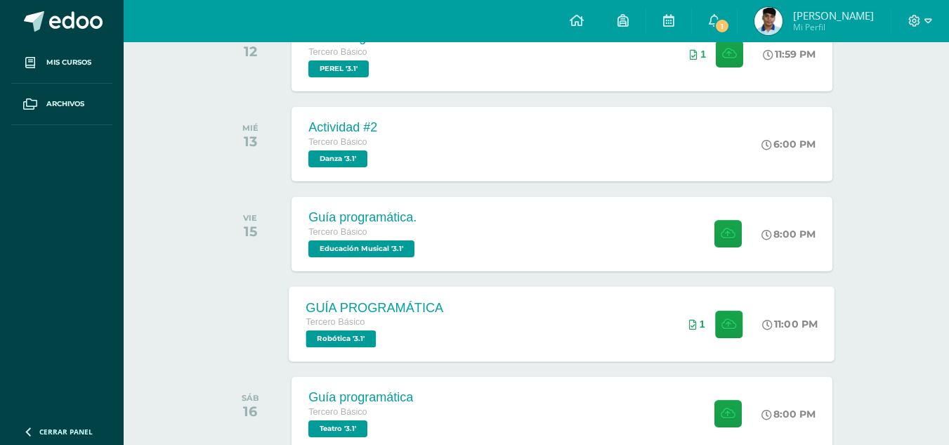
scroll to position [351, 0]
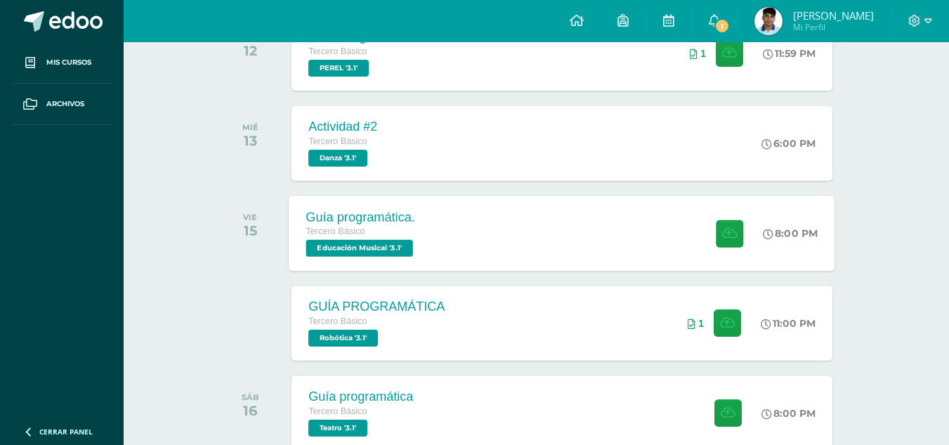
click at [549, 217] on div "Guía programática. Tercero Básico Educación Musical '3.1' 8:00 PM Guía programá…" at bounding box center [563, 232] width 546 height 75
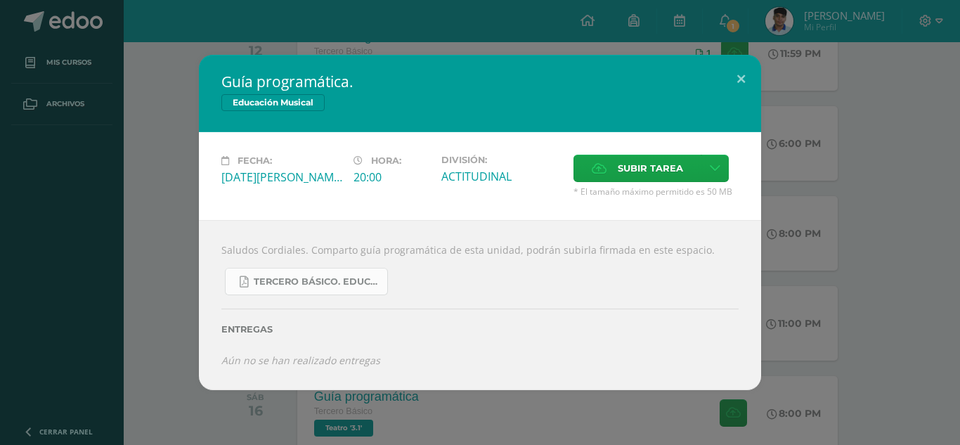
click at [339, 272] on link "Tercero básico. Educación Musical.pdf" at bounding box center [306, 281] width 163 height 27
click at [732, 74] on button at bounding box center [741, 79] width 40 height 48
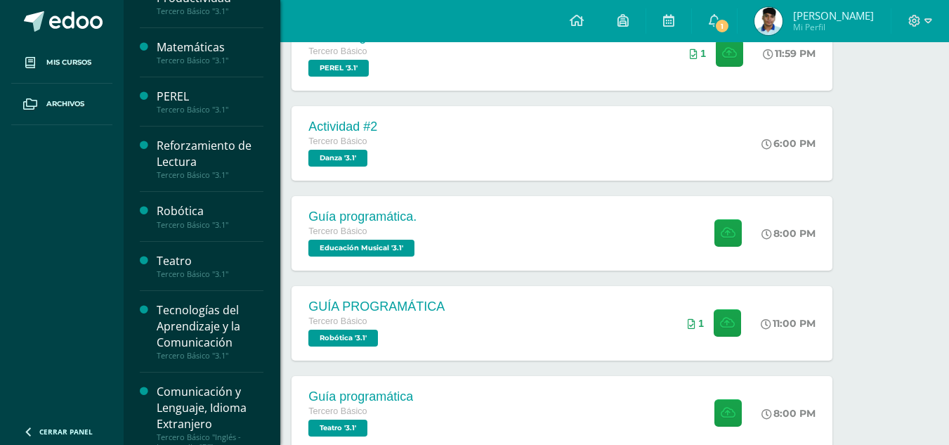
scroll to position [562, 0]
click at [197, 264] on div "Teatro" at bounding box center [210, 260] width 107 height 16
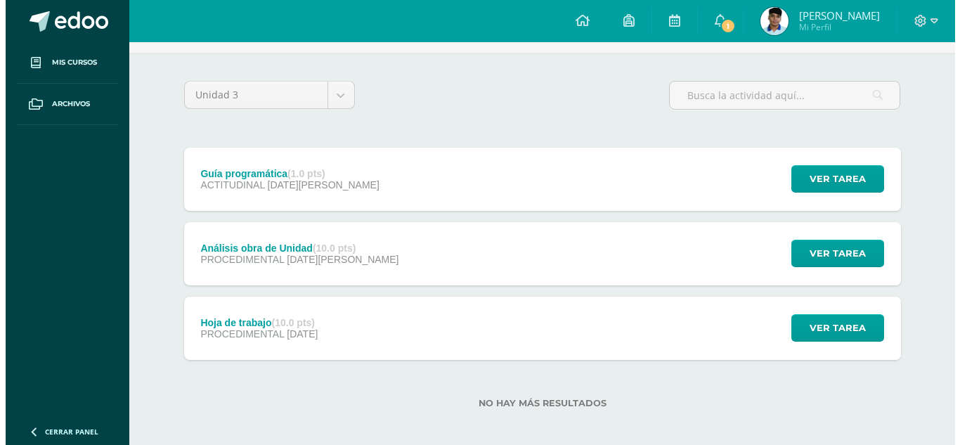
scroll to position [95, 0]
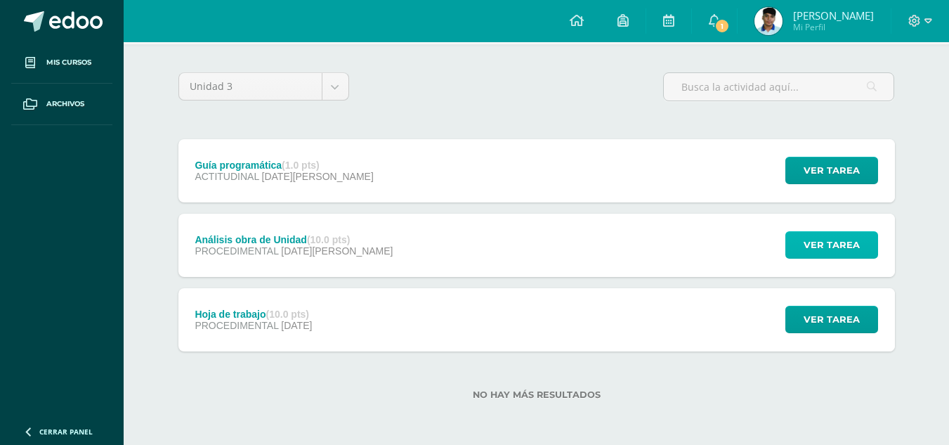
click at [806, 253] on span "Ver tarea" at bounding box center [832, 245] width 56 height 26
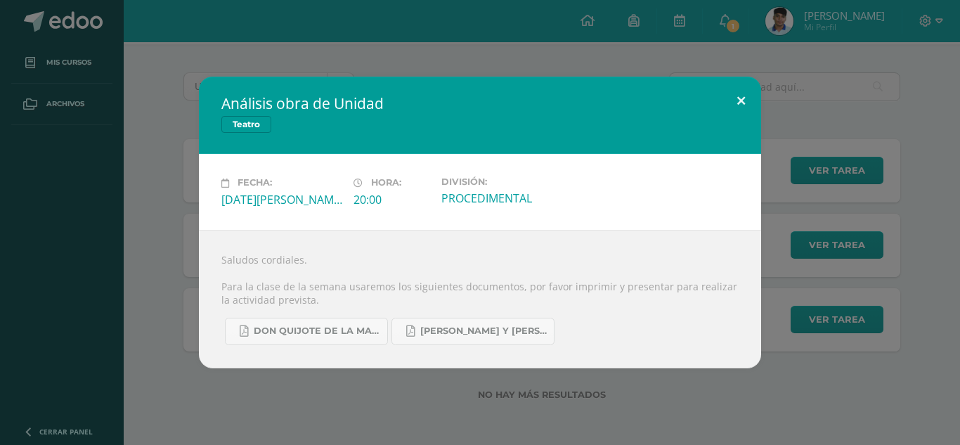
click at [739, 83] on button at bounding box center [741, 101] width 40 height 48
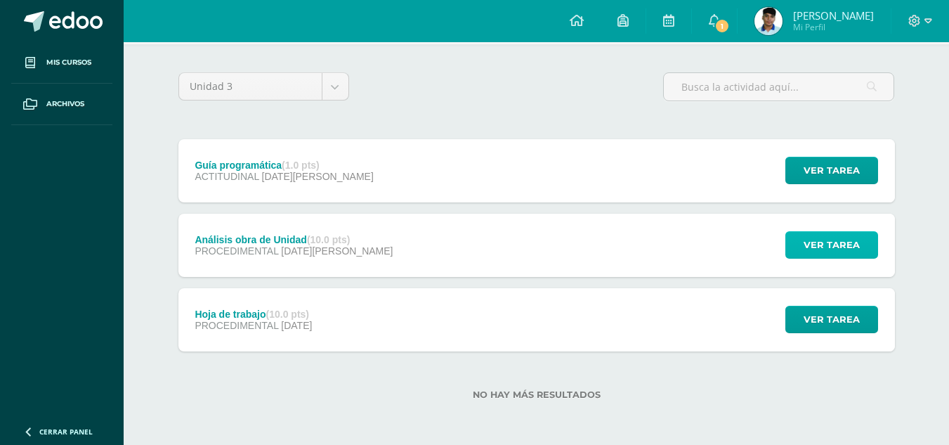
click at [857, 248] on span "Ver tarea" at bounding box center [832, 245] width 56 height 26
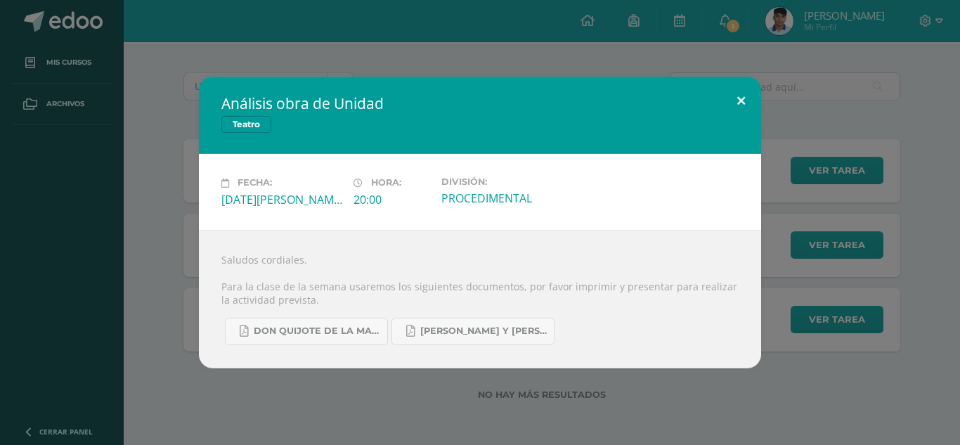
click at [722, 108] on button at bounding box center [741, 101] width 40 height 48
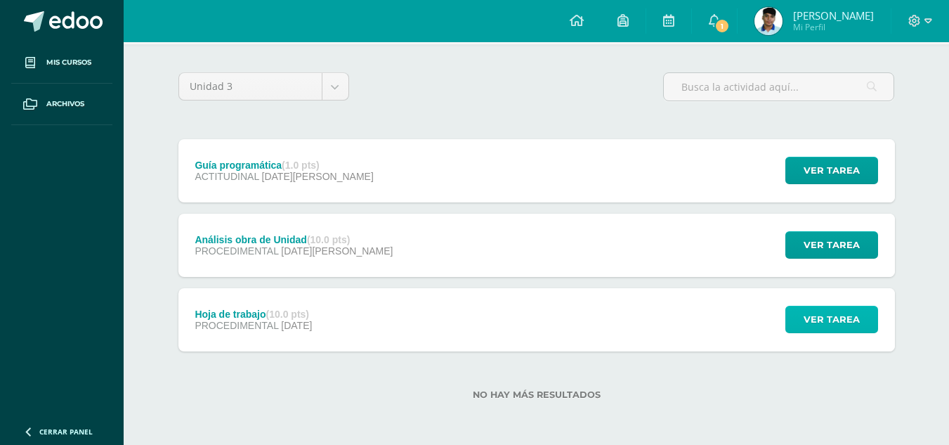
click at [847, 306] on button "Ver tarea" at bounding box center [832, 319] width 93 height 27
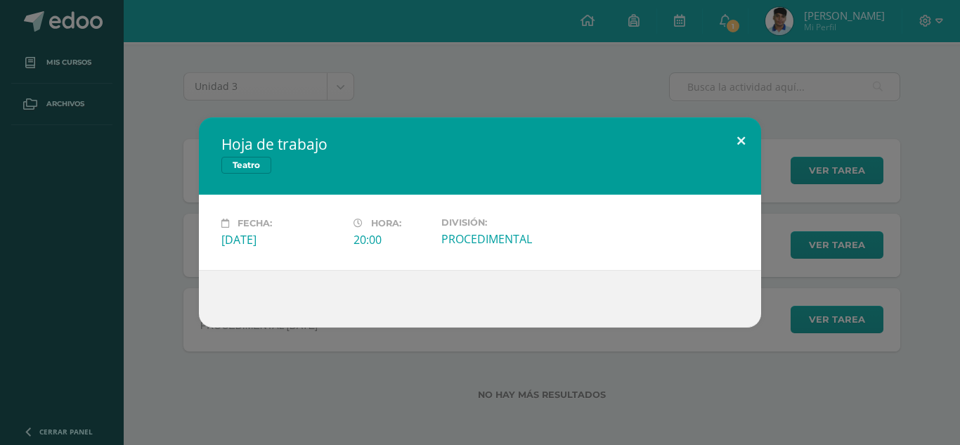
click at [736, 156] on button at bounding box center [741, 141] width 40 height 48
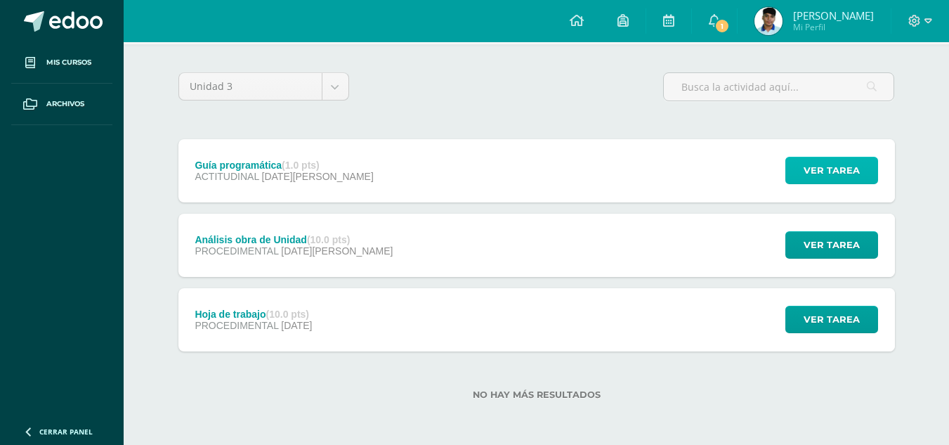
click at [816, 178] on span "Ver tarea" at bounding box center [832, 170] width 56 height 26
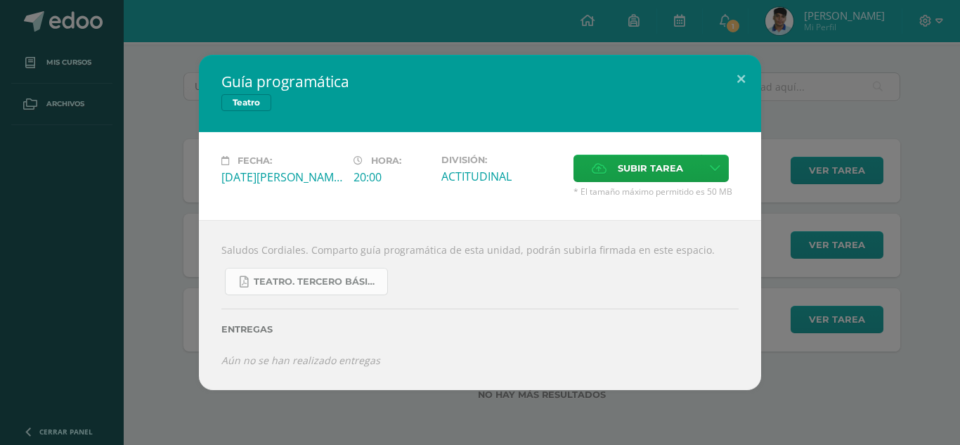
click at [352, 277] on span "Teatro. Tercero Básico..pdf" at bounding box center [317, 281] width 126 height 11
